Goal: Find specific page/section

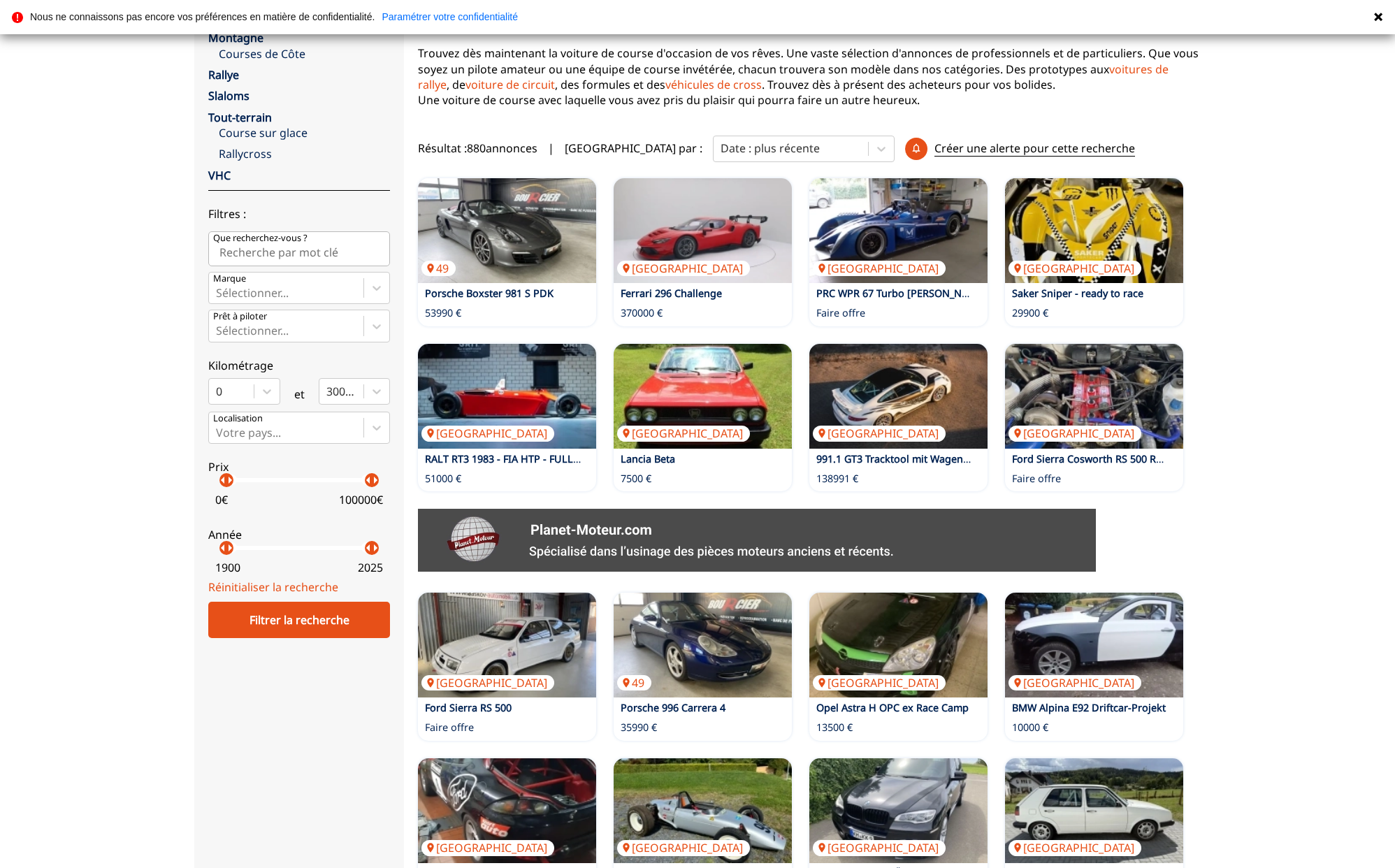
scroll to position [201, 0]
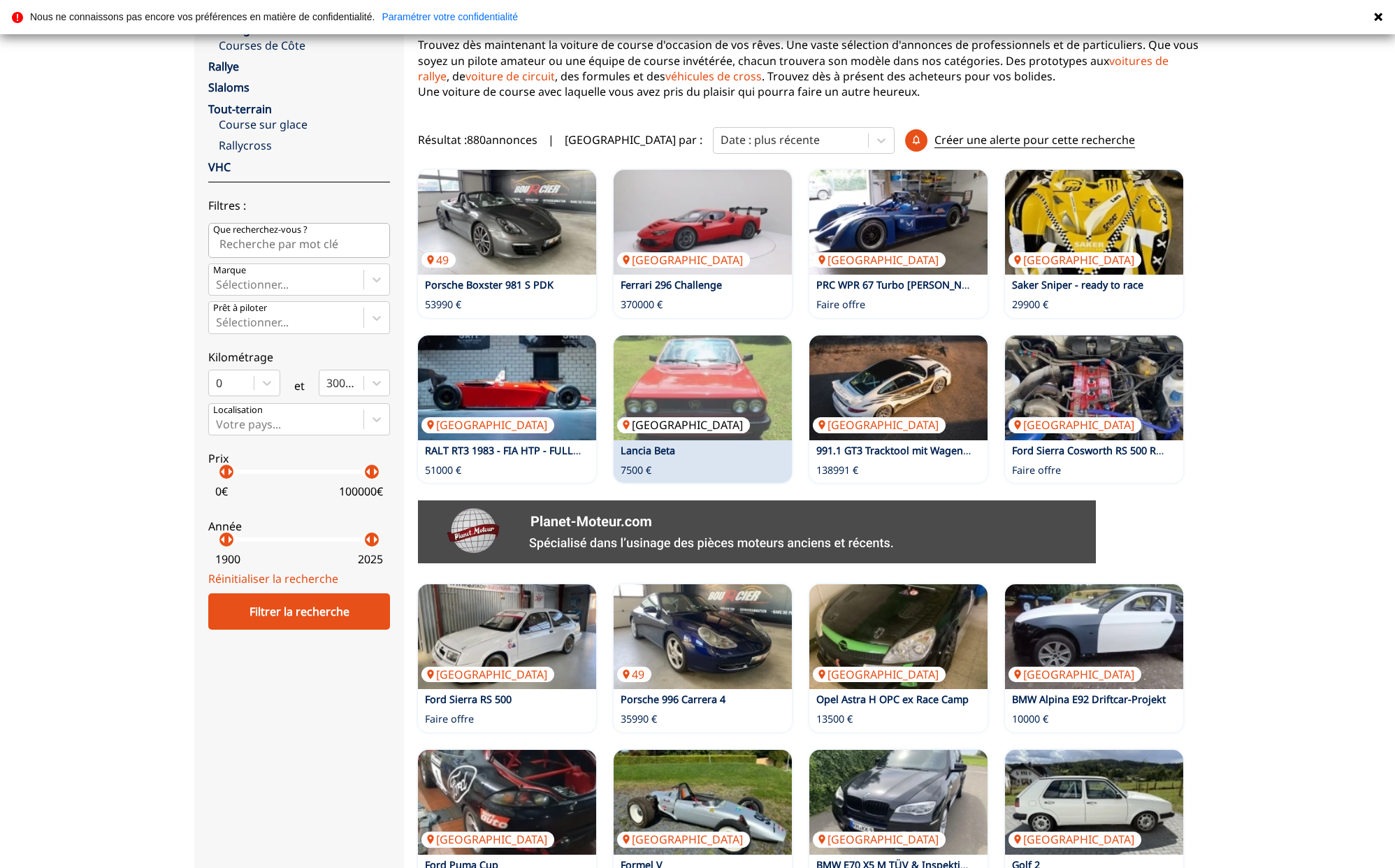
click at [701, 369] on img at bounding box center [702, 387] width 178 height 105
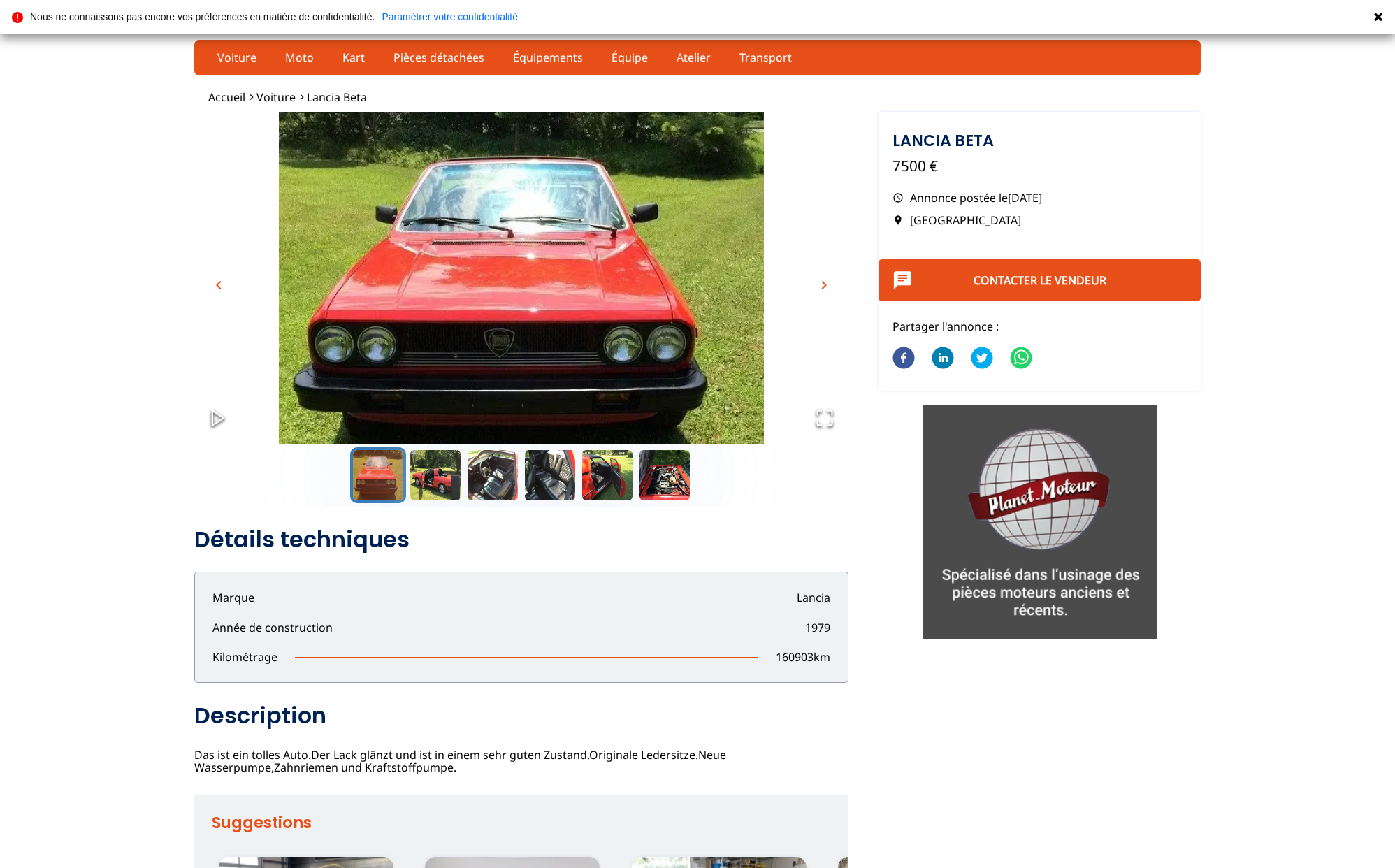
scroll to position [1, 0]
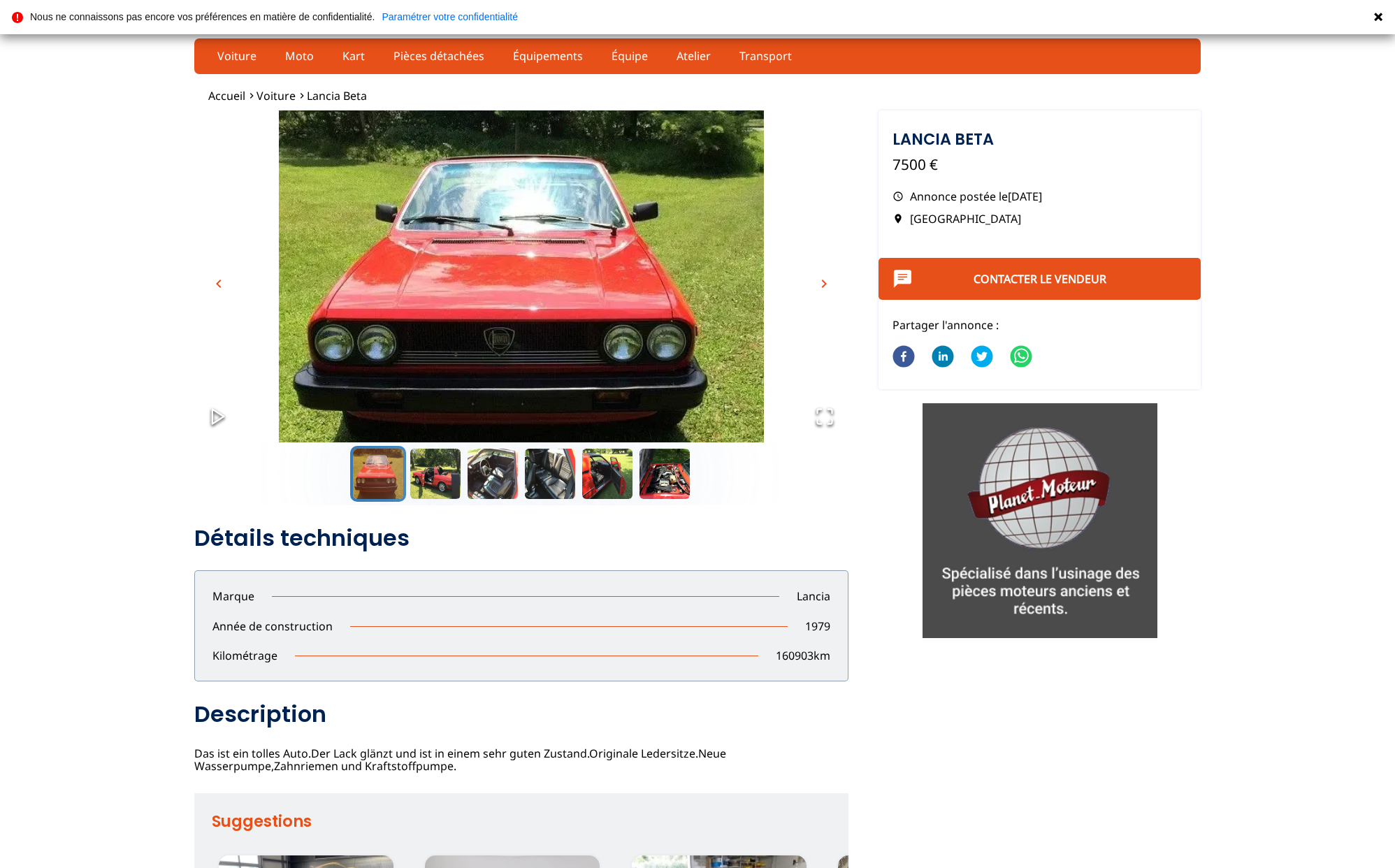
click at [826, 284] on span "chevron_right" at bounding box center [824, 283] width 17 height 17
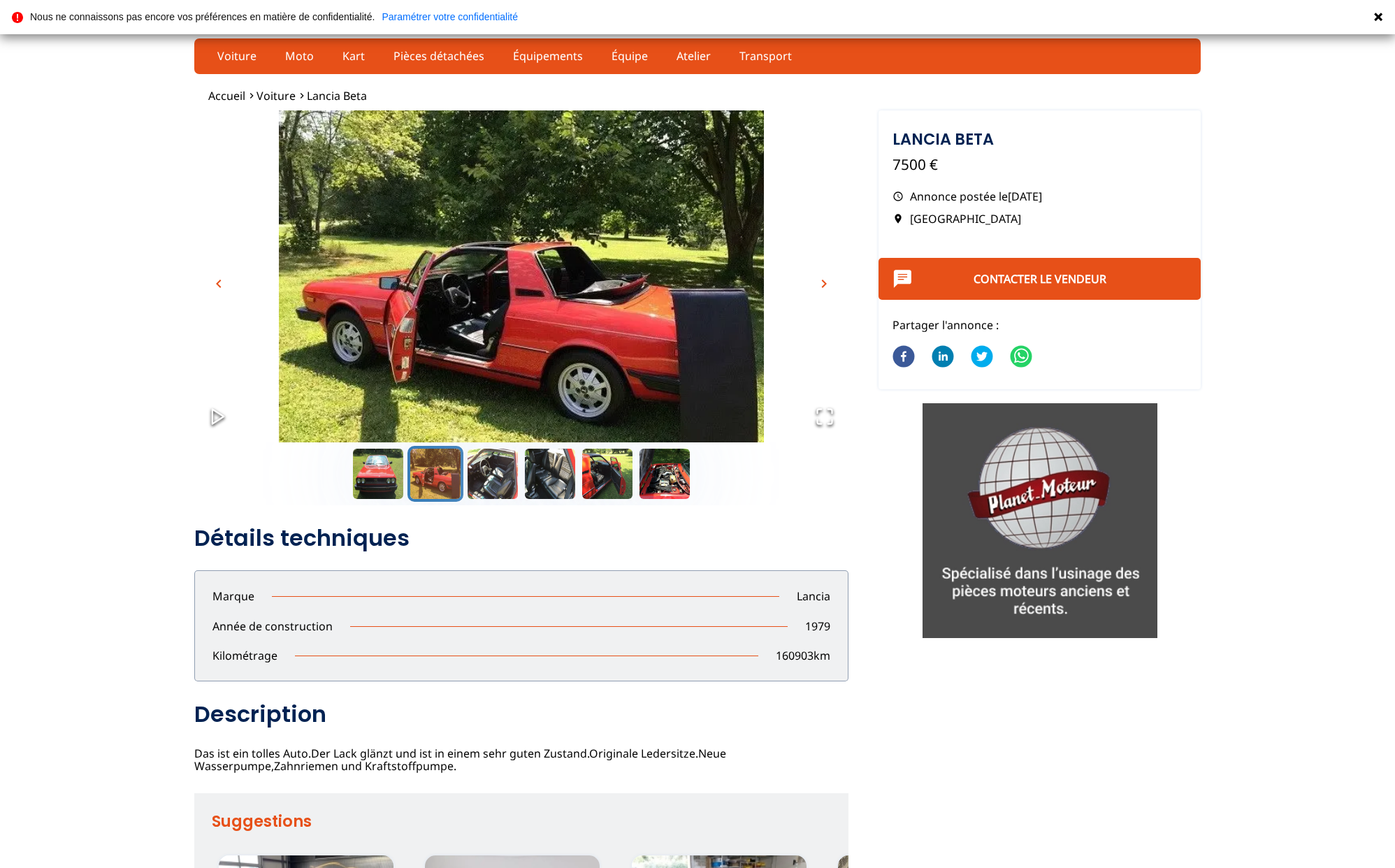
click at [826, 284] on span "chevron_right" at bounding box center [824, 283] width 17 height 17
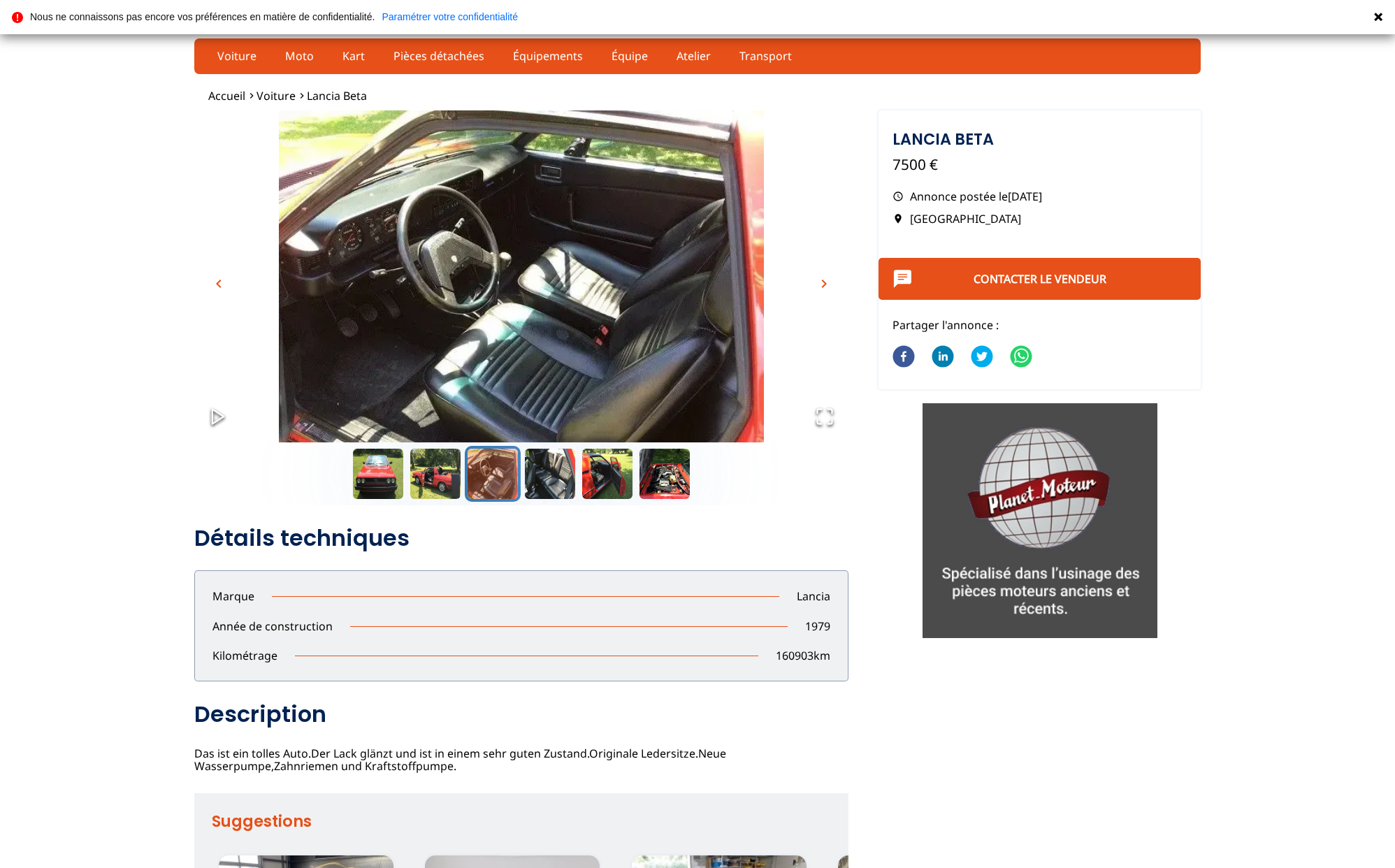
click at [826, 284] on span "chevron_right" at bounding box center [824, 283] width 17 height 17
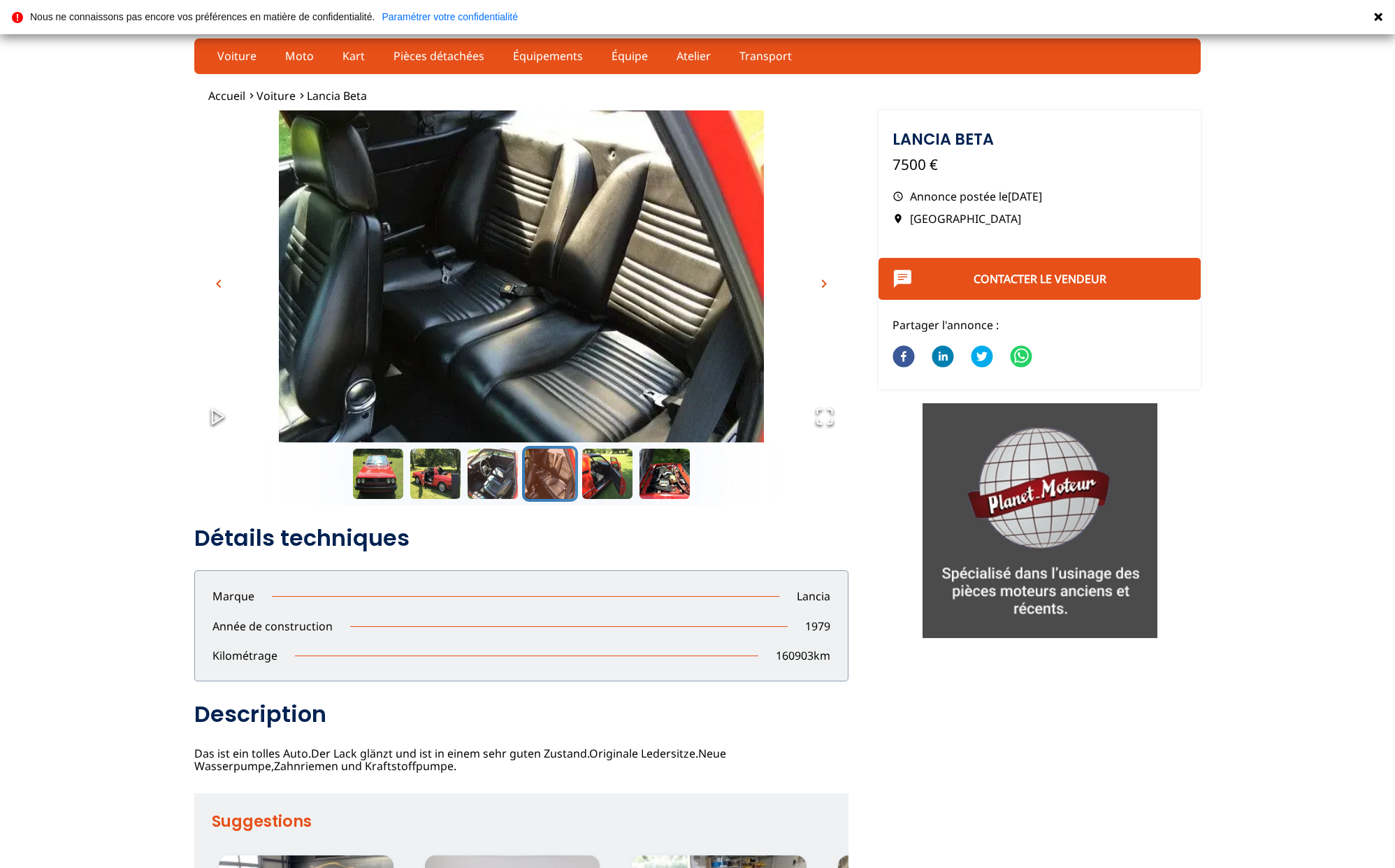
click at [826, 284] on span "chevron_right" at bounding box center [824, 283] width 17 height 17
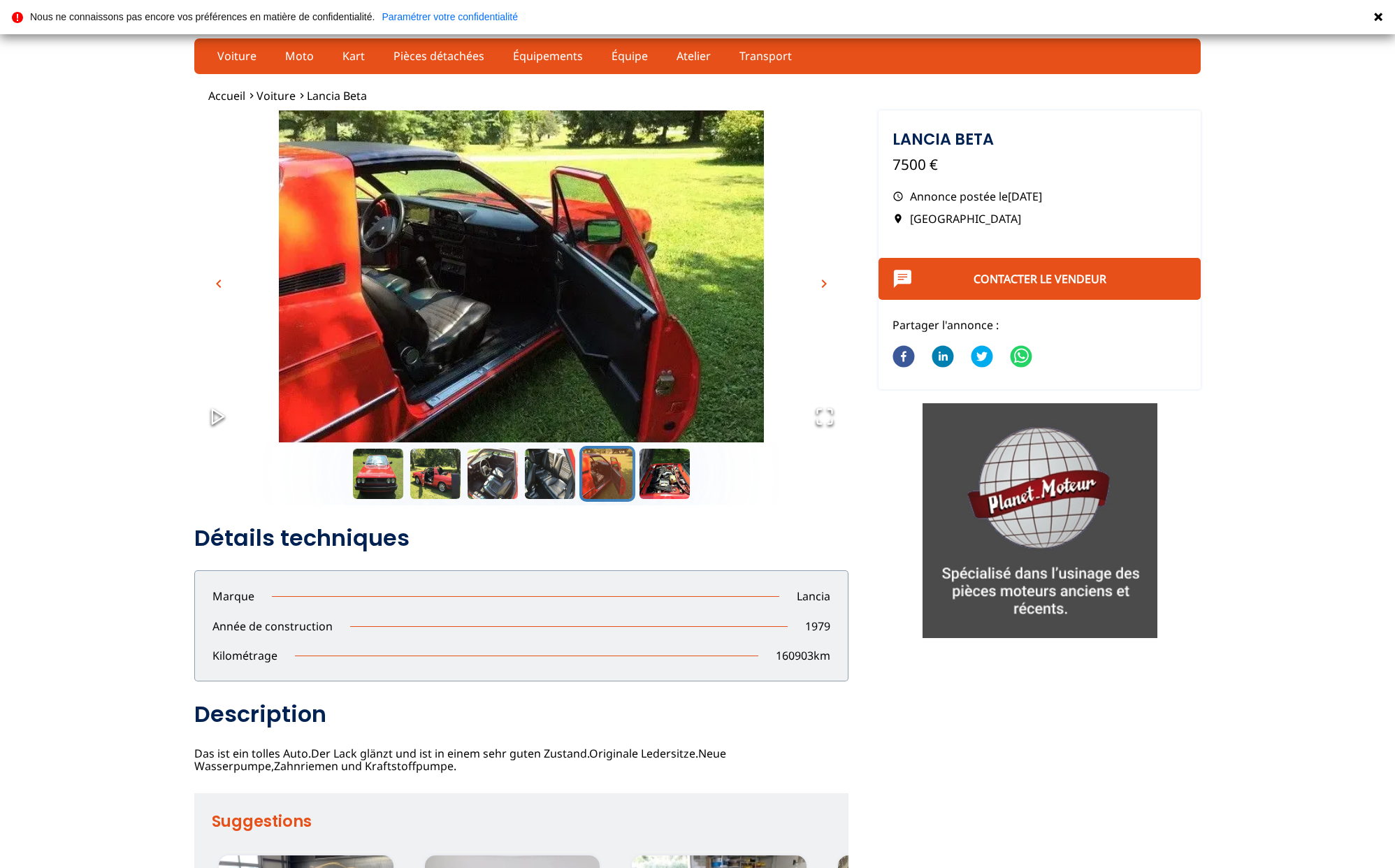
click at [826, 284] on span "chevron_right" at bounding box center [824, 283] width 17 height 17
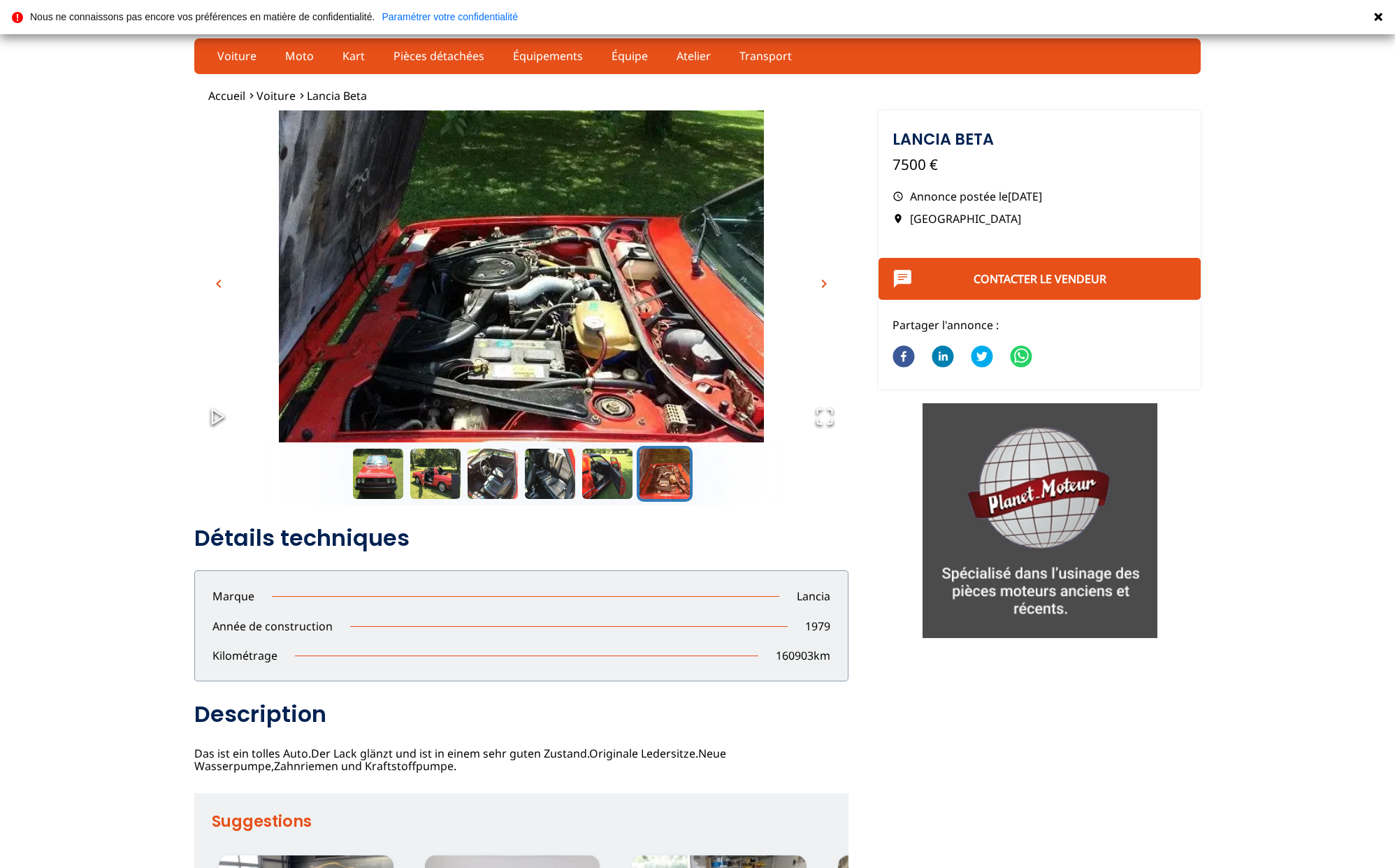
click at [826, 284] on span "chevron_right" at bounding box center [824, 283] width 17 height 17
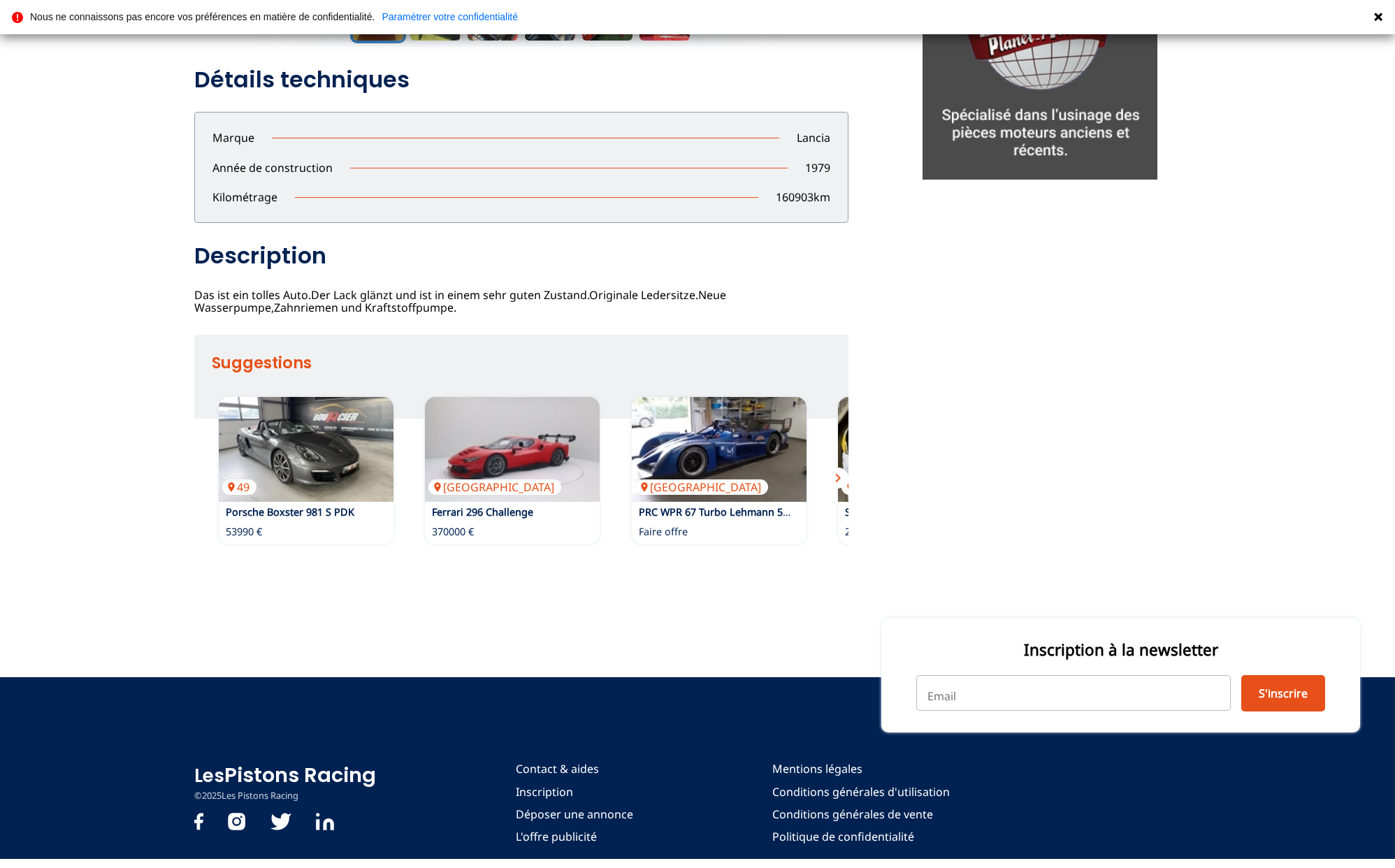
scroll to position [0, 0]
